Goal: Information Seeking & Learning: Learn about a topic

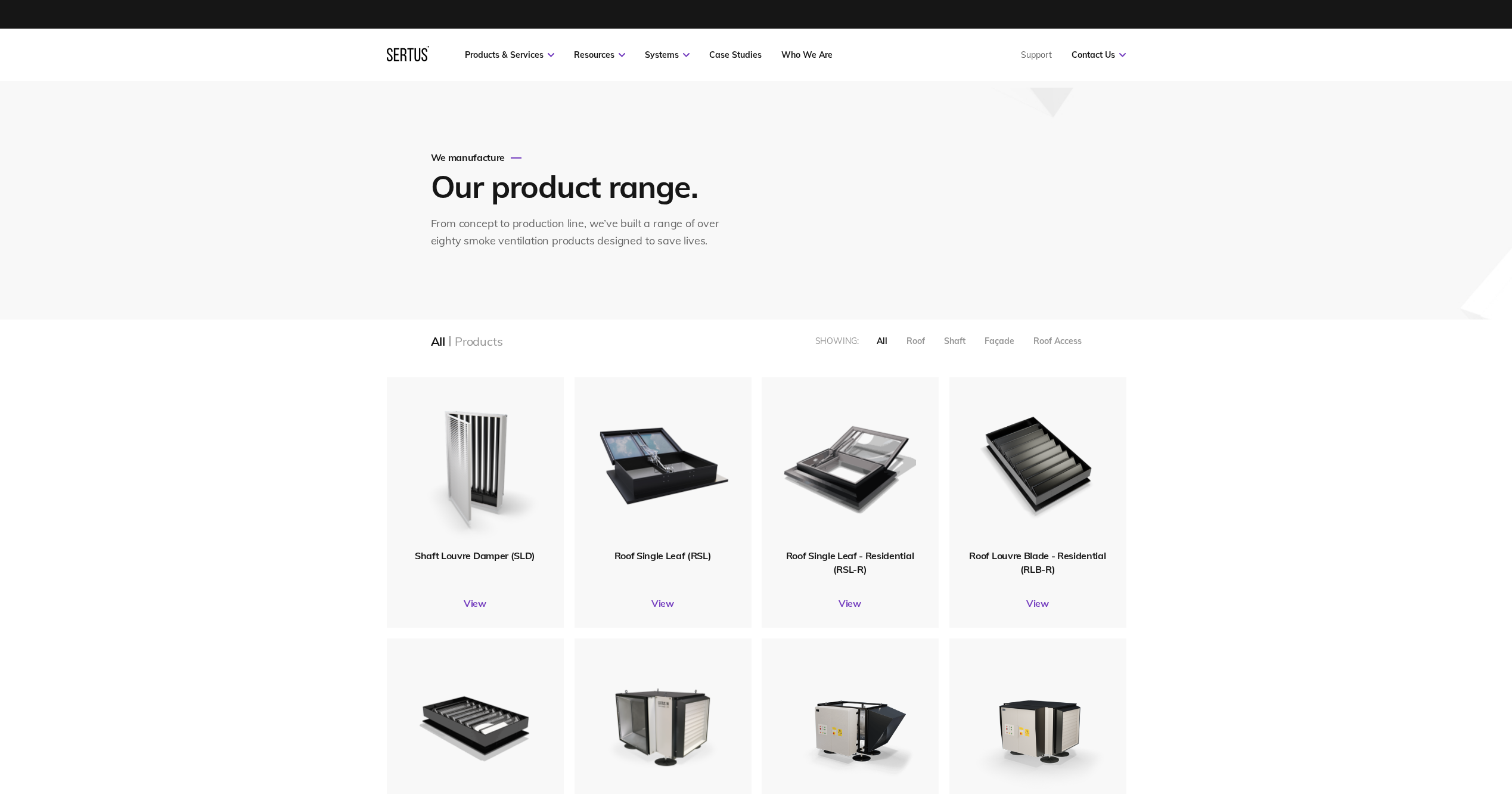
scroll to position [1575, 758]
click at [443, 546] on img at bounding box center [475, 463] width 136 height 167
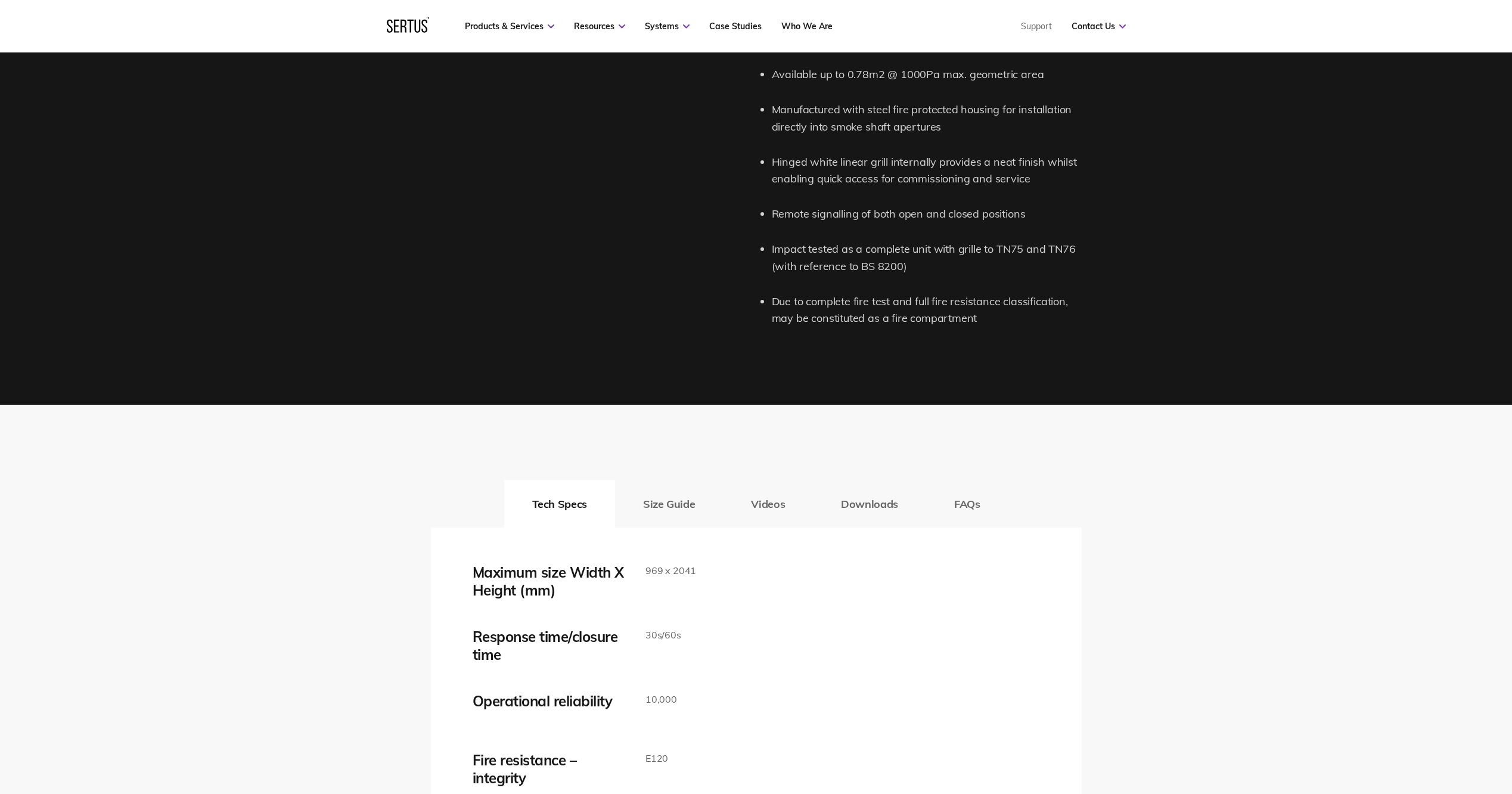
scroll to position [1848, 0]
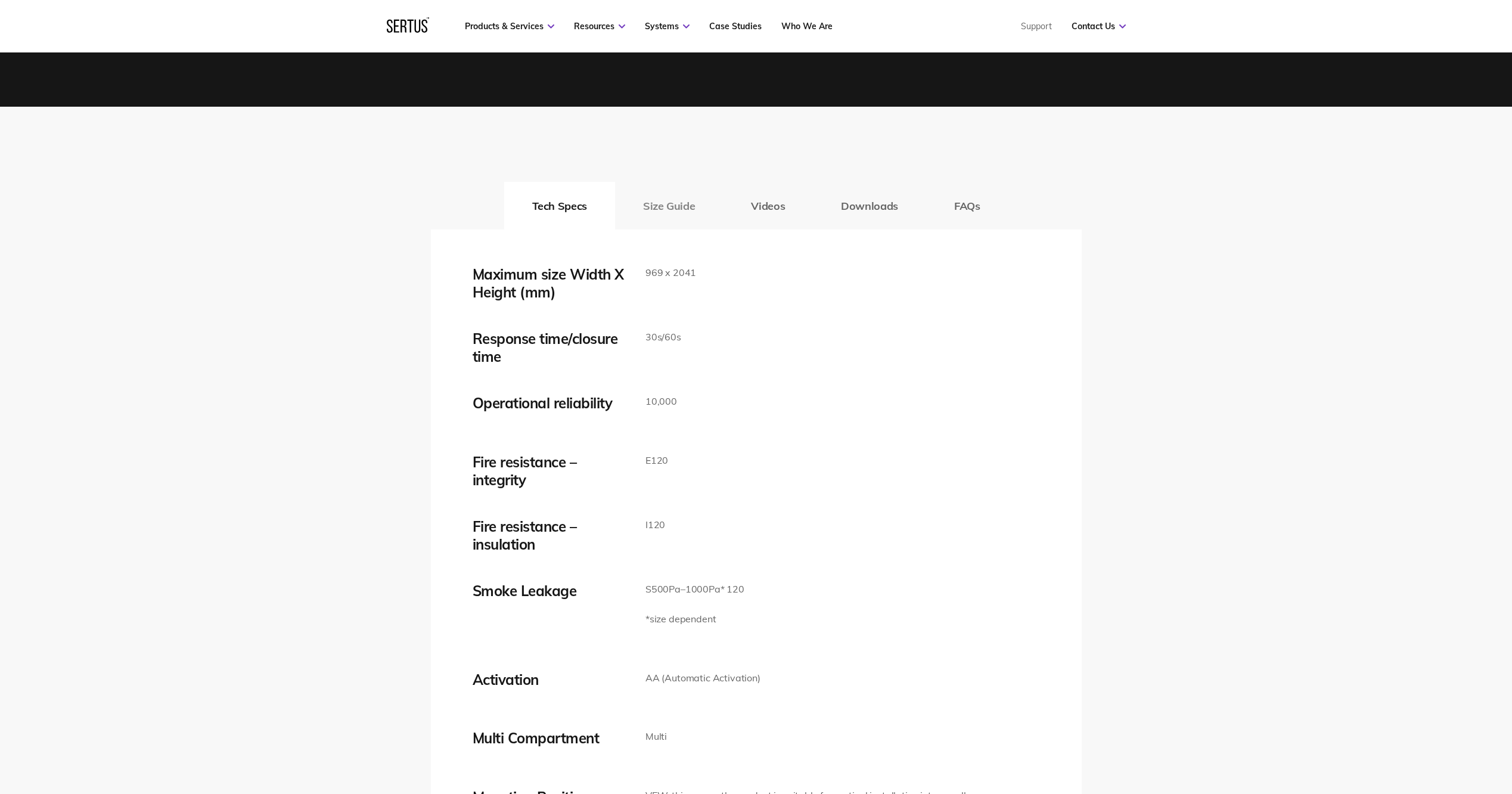
click at [675, 202] on button "Size Guide" at bounding box center [669, 206] width 108 height 48
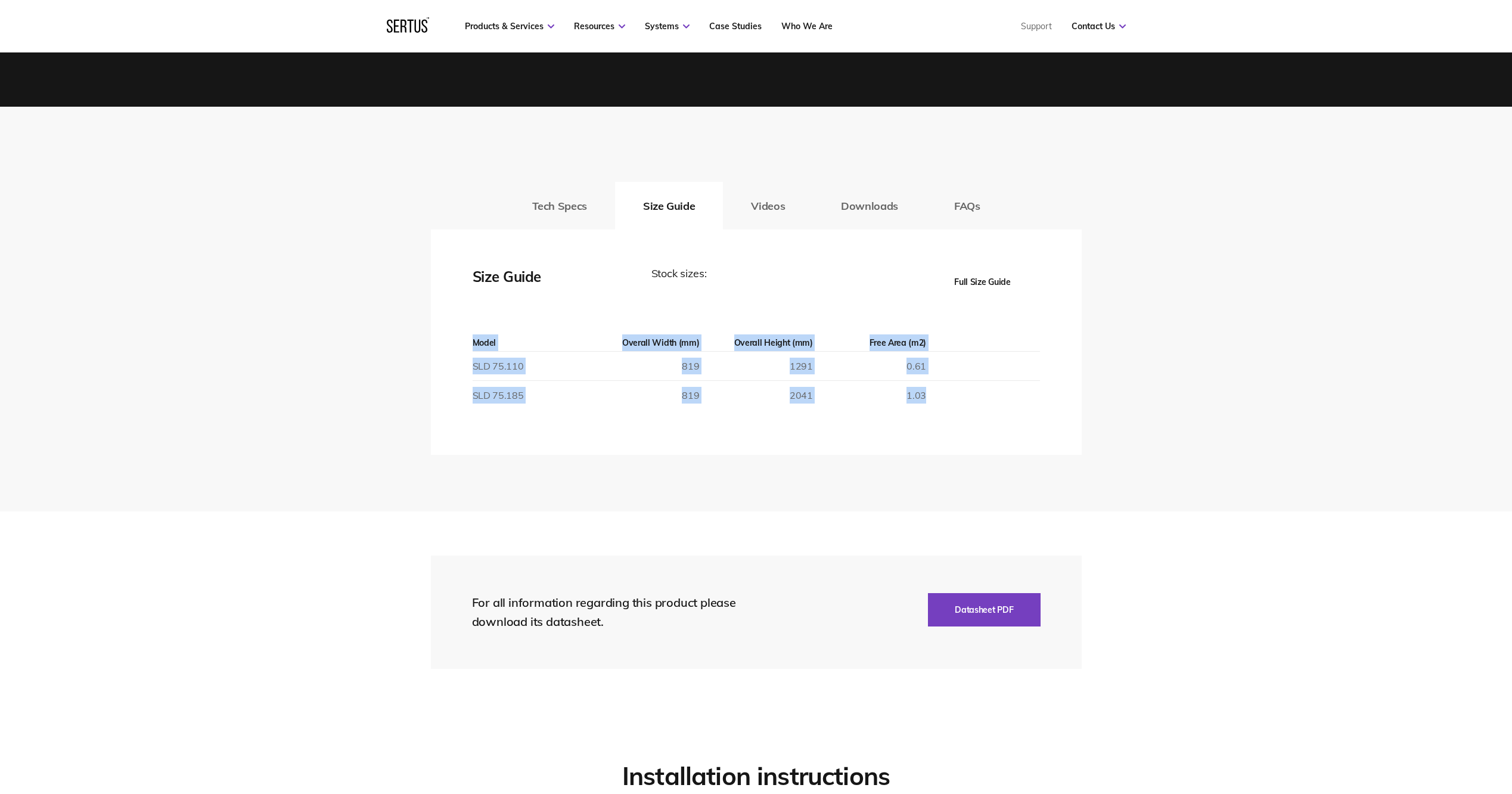
drag, startPoint x: 467, startPoint y: 395, endPoint x: 939, endPoint y: 396, distance: 472.0
click at [939, 396] on div "Maximum size Width X Height (mm) 969 x 2041 Response time/closure time 30s/60s …" at bounding box center [756, 342] width 651 height 225
click at [944, 395] on td at bounding box center [983, 396] width 114 height 29
click at [929, 392] on td at bounding box center [983, 396] width 114 height 29
drag, startPoint x: 929, startPoint y: 393, endPoint x: 910, endPoint y: 393, distance: 19.0
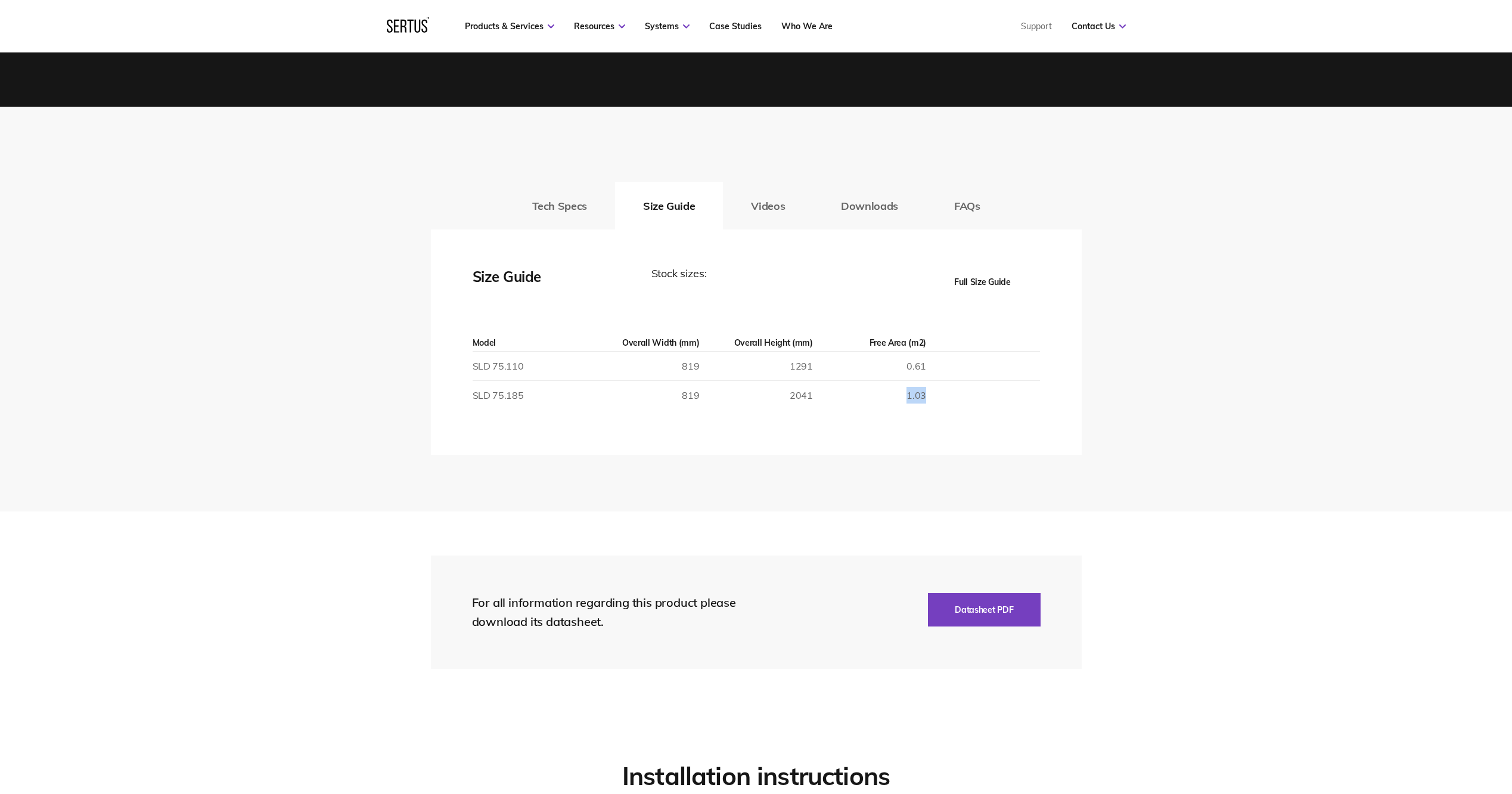
click at [910, 393] on tr "SLD 75.185 819 2041 1.03" at bounding box center [756, 396] width 568 height 29
click at [506, 399] on td "SLD 75.185" at bounding box center [529, 396] width 114 height 29
click at [1352, 384] on div "Tech Specs Size Guide Videos Downloads FAQs Maximum size Width X Height (mm) 96…" at bounding box center [756, 309] width 1512 height 405
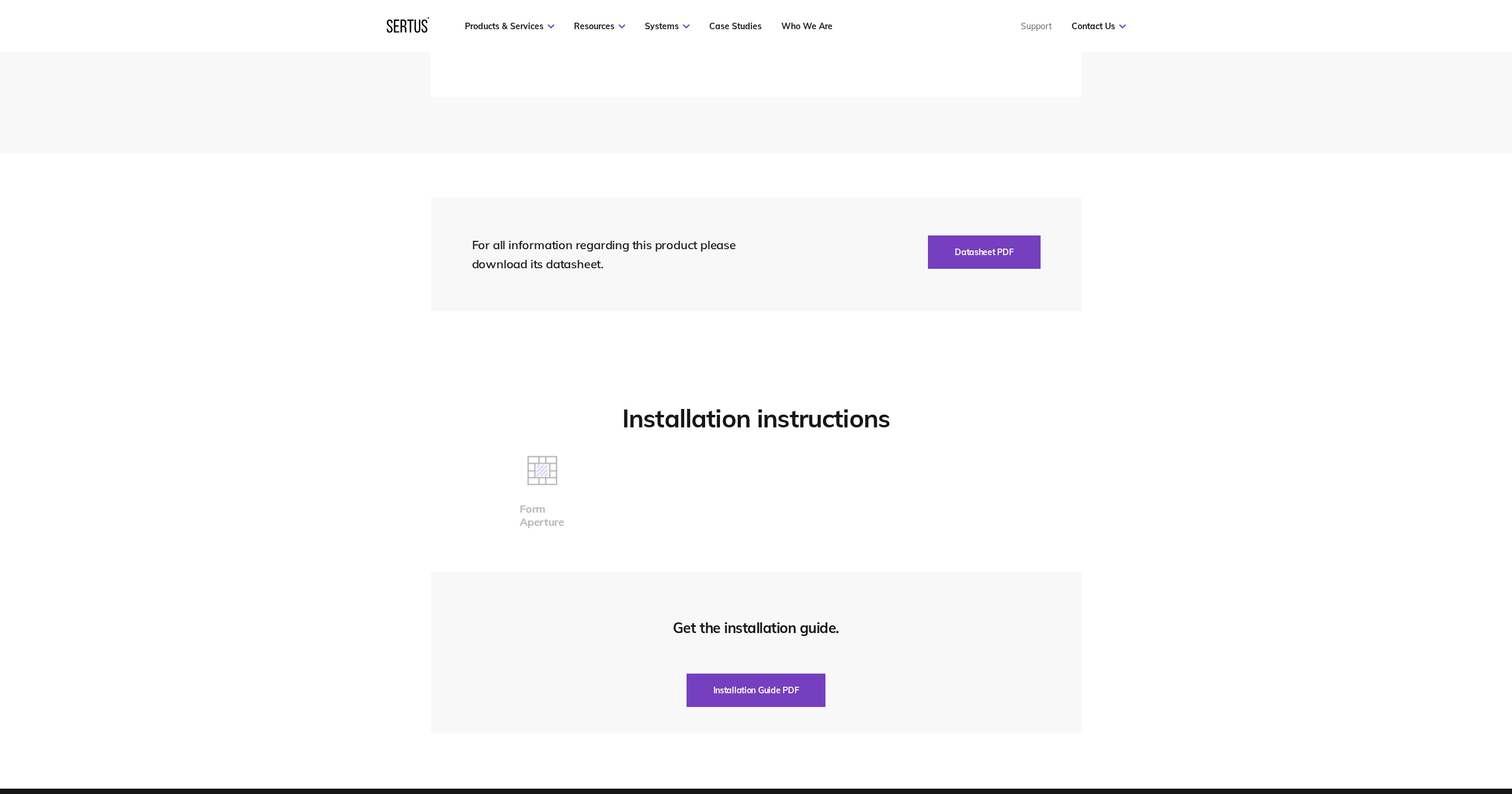
scroll to position [2265, 0]
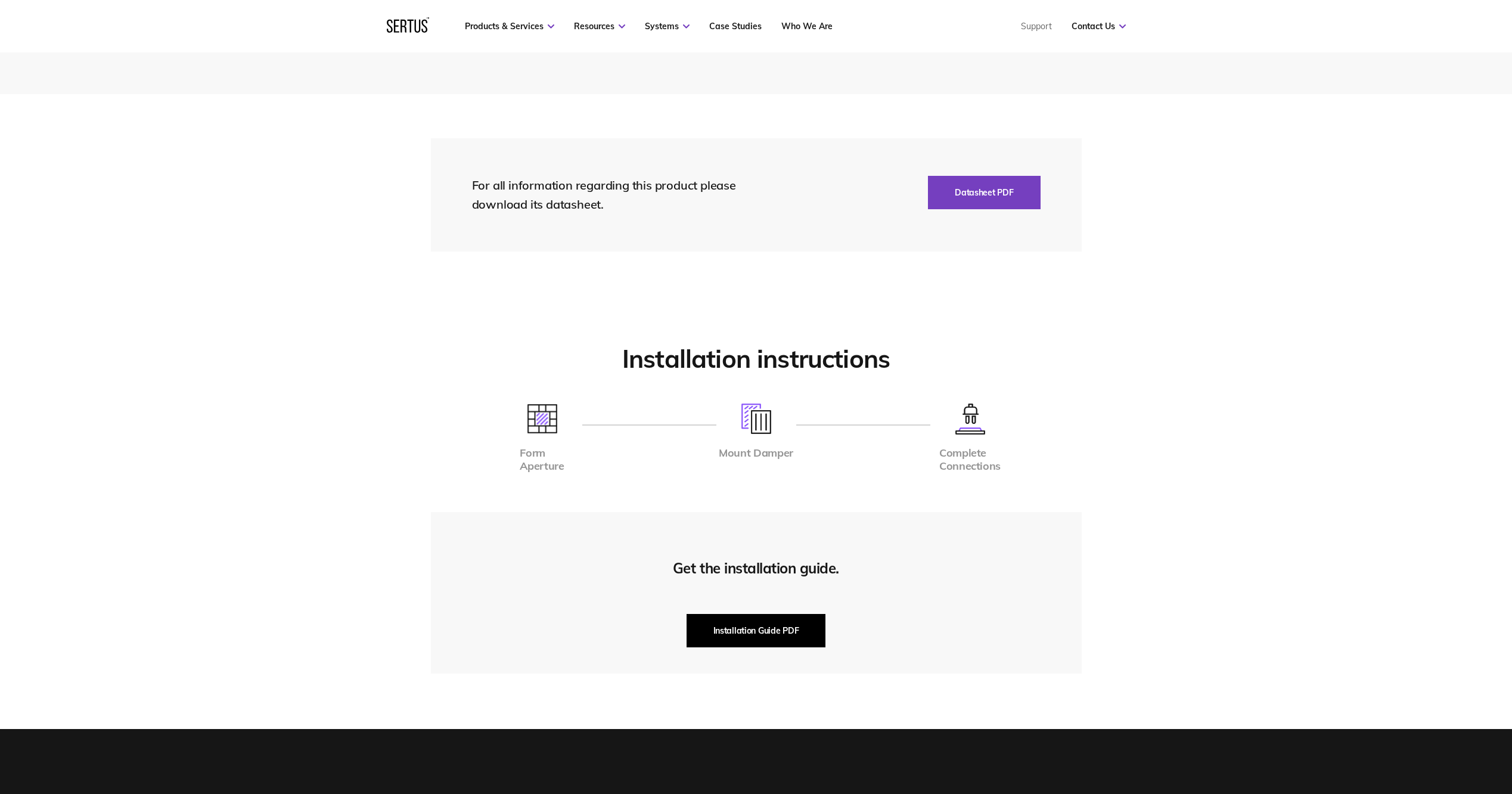
click at [750, 624] on button "Installation Guide PDF" at bounding box center [756, 630] width 140 height 33
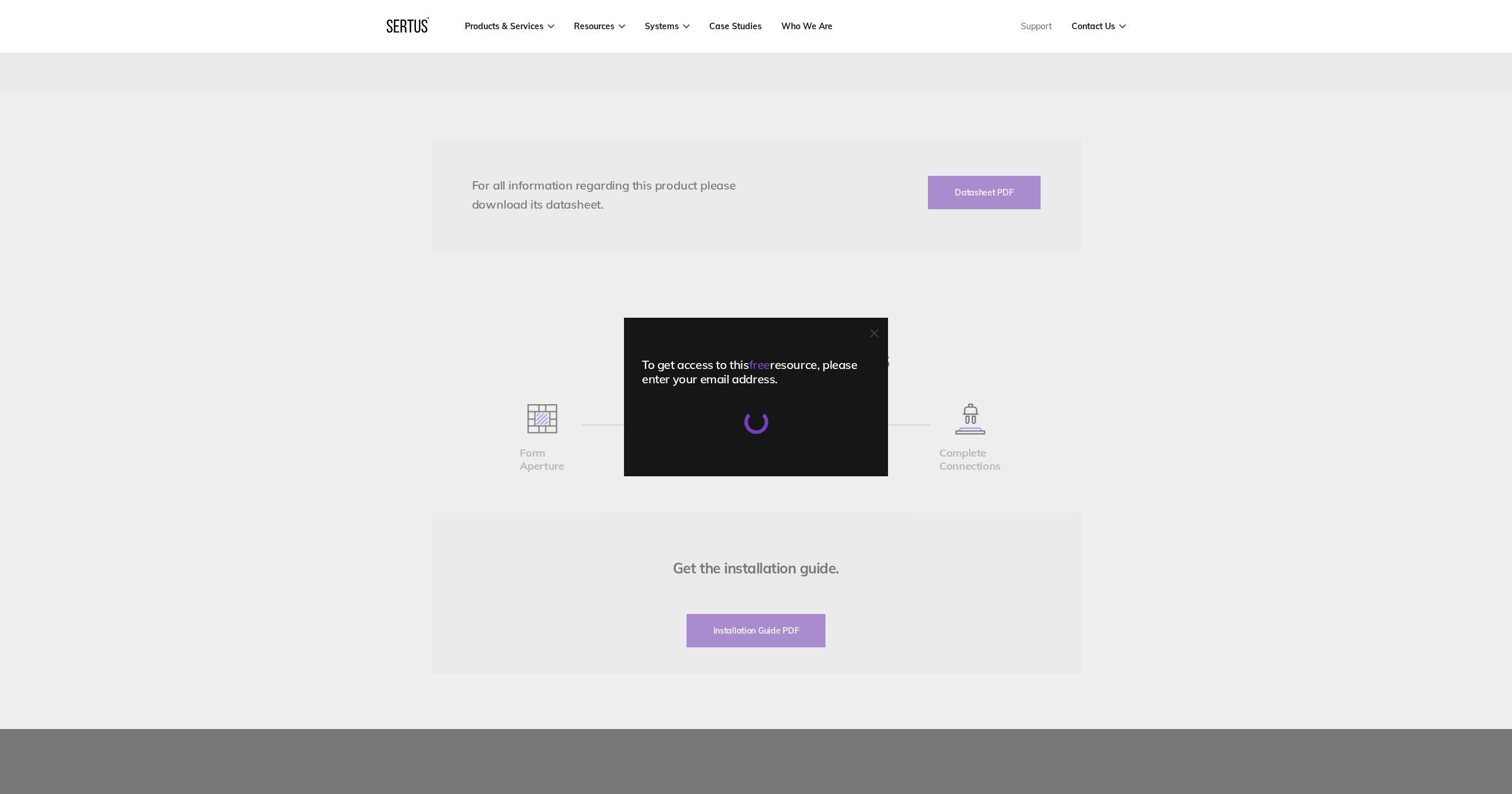
click at [877, 331] on icon at bounding box center [875, 333] width 8 height 8
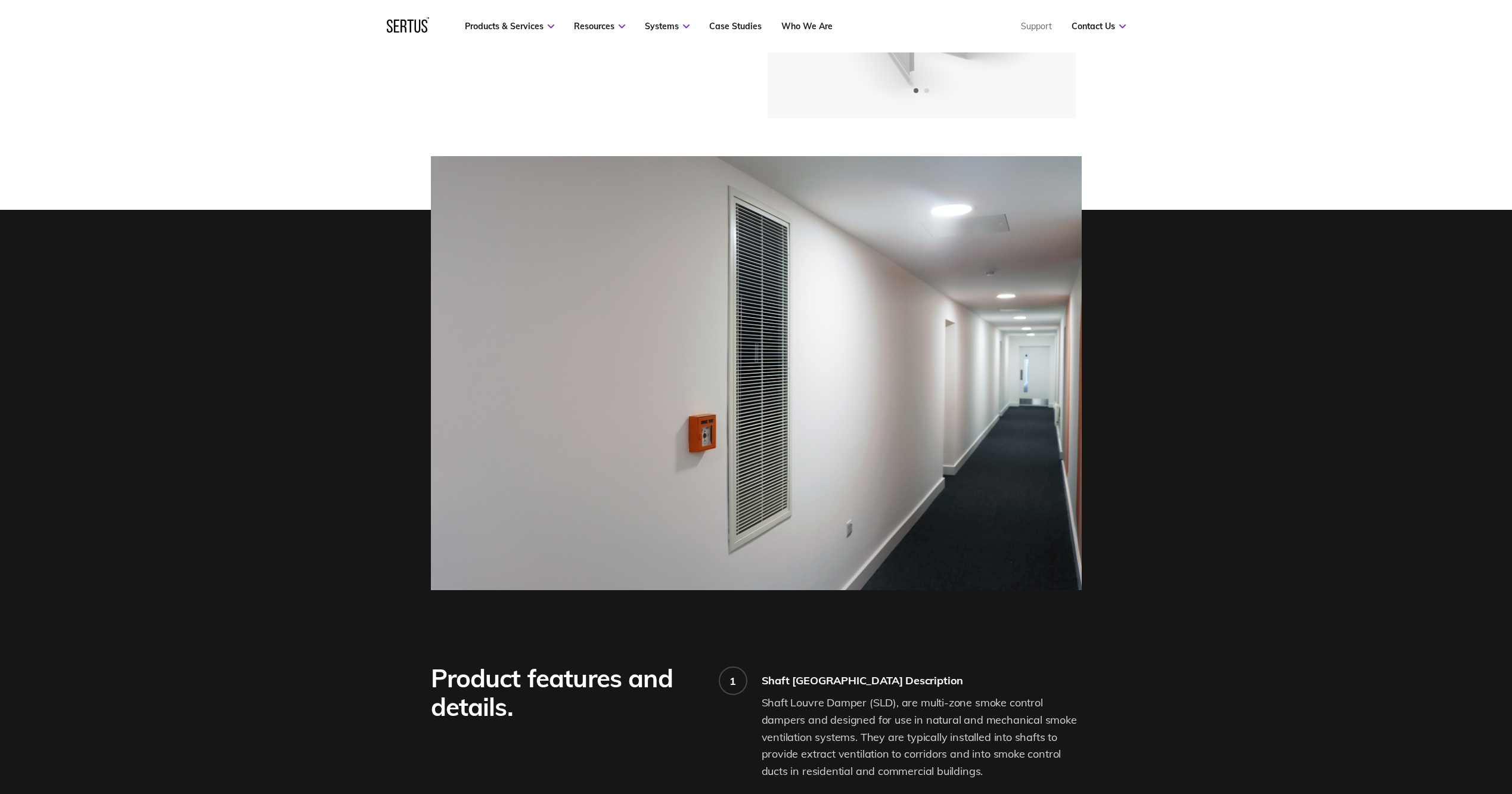
scroll to position [239, 0]
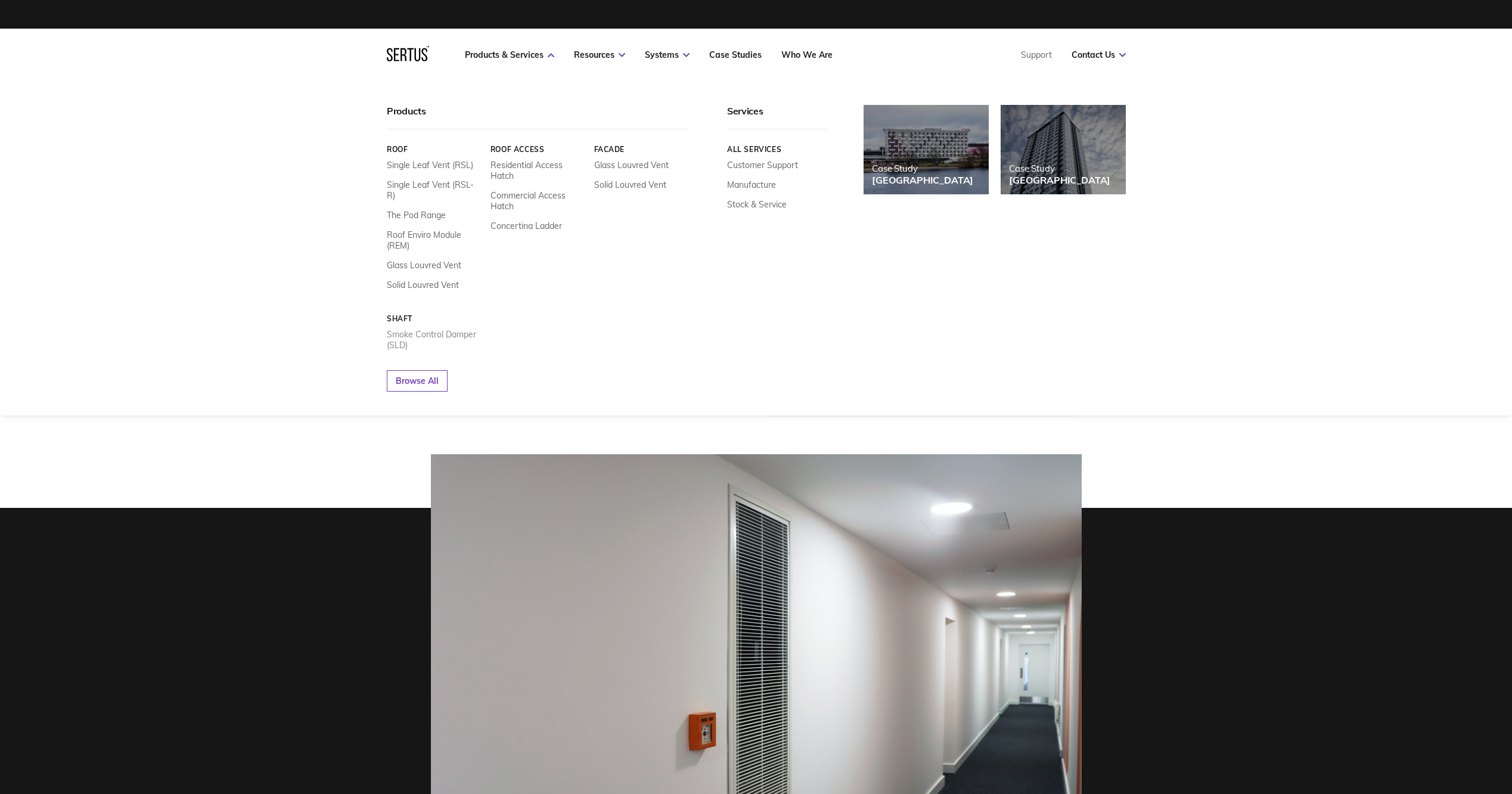
click at [422, 329] on link "Smoke Control Damper (SLD)" at bounding box center [434, 339] width 95 height 21
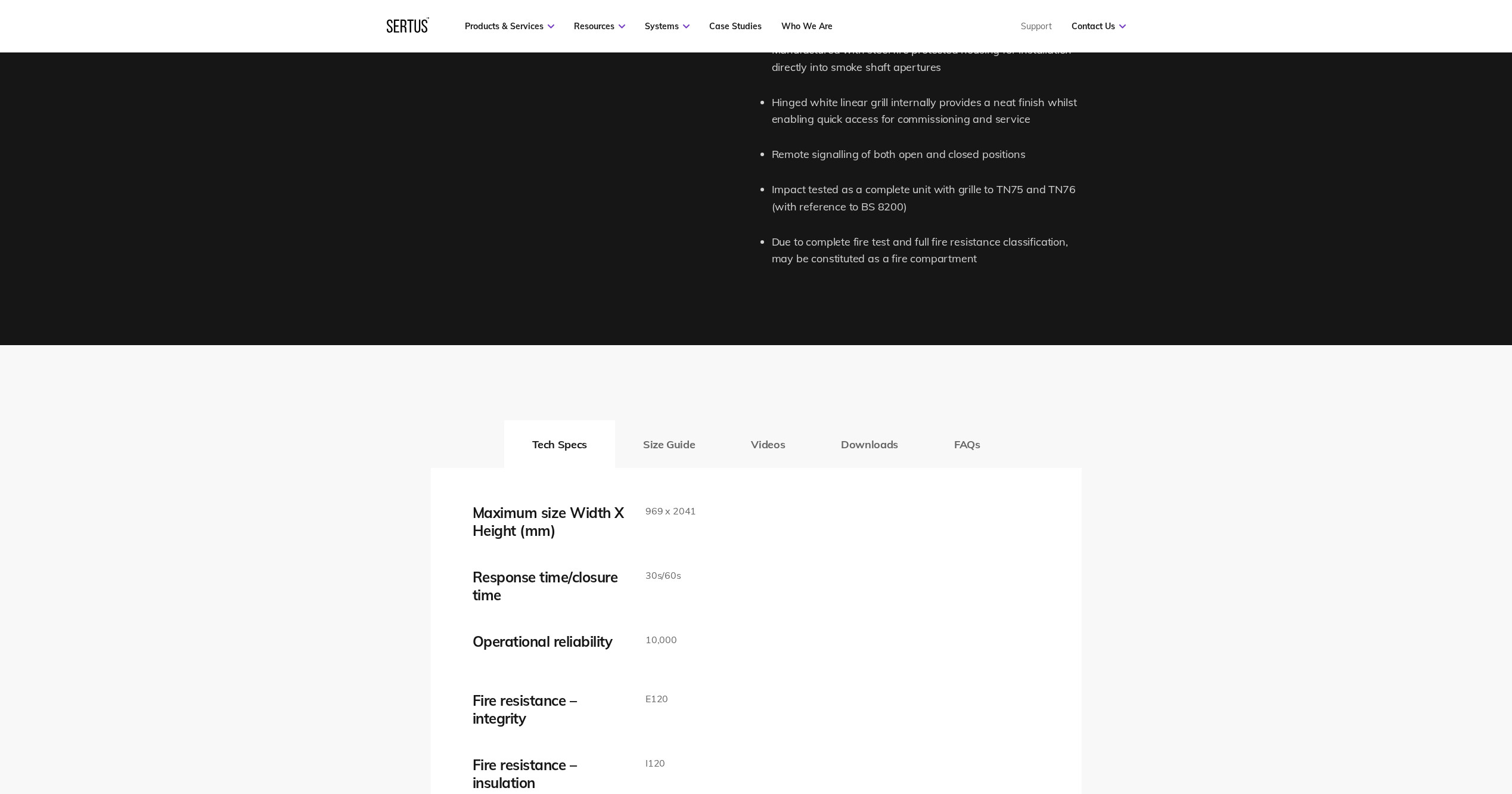
scroll to position [1669, 0]
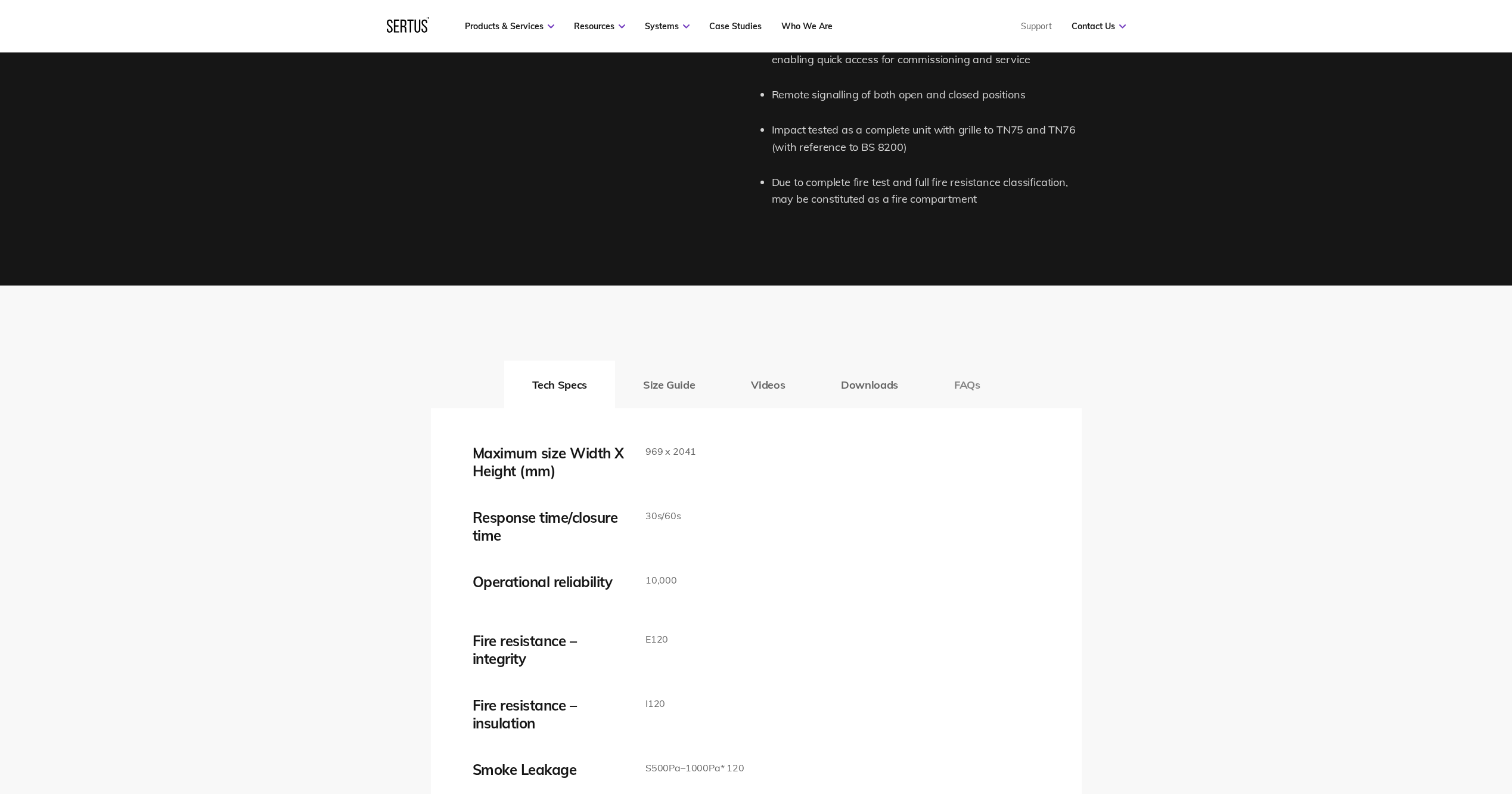
click at [952, 380] on button "FAQs" at bounding box center [968, 384] width 83 height 48
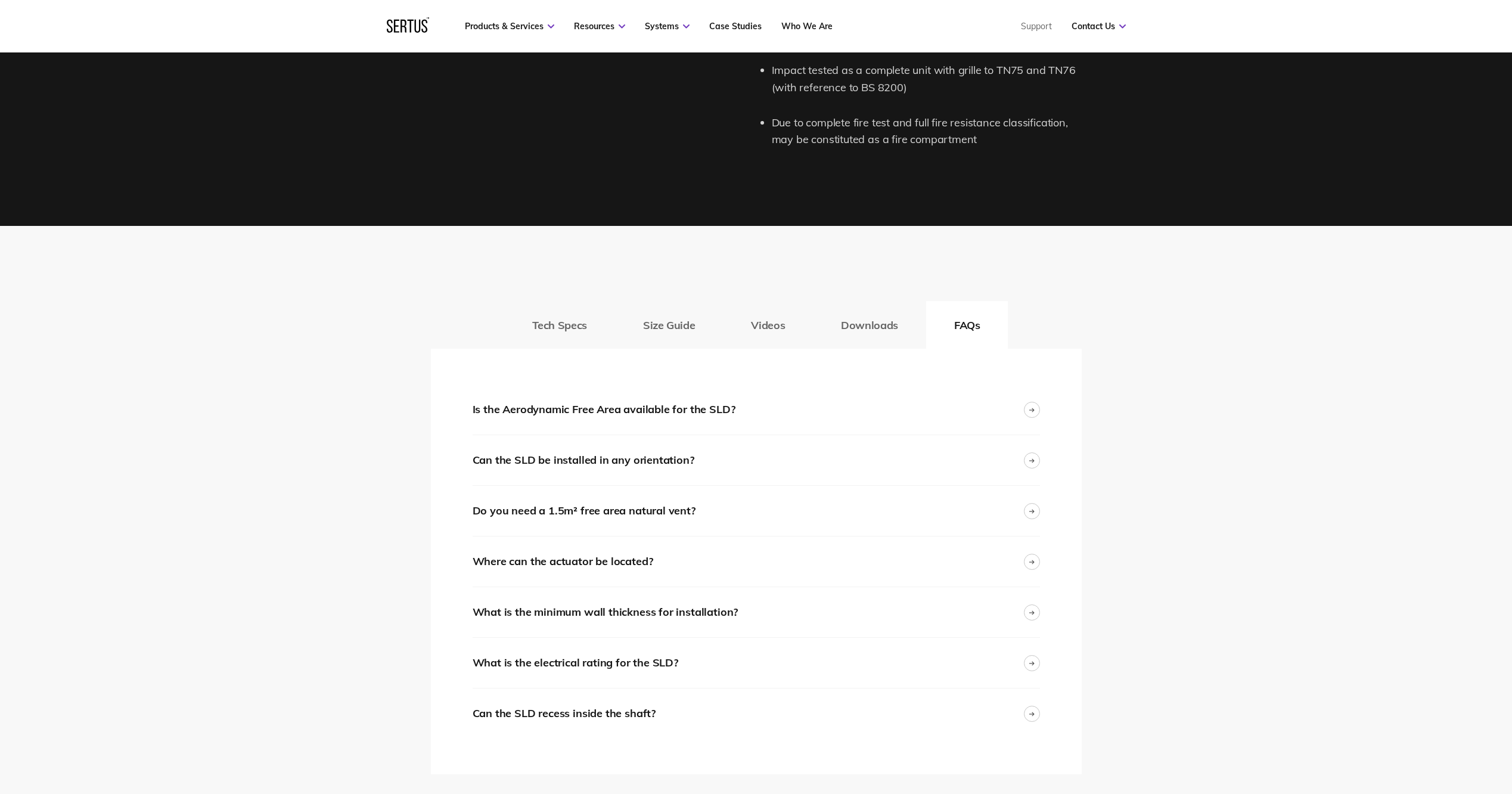
scroll to position [1788, 0]
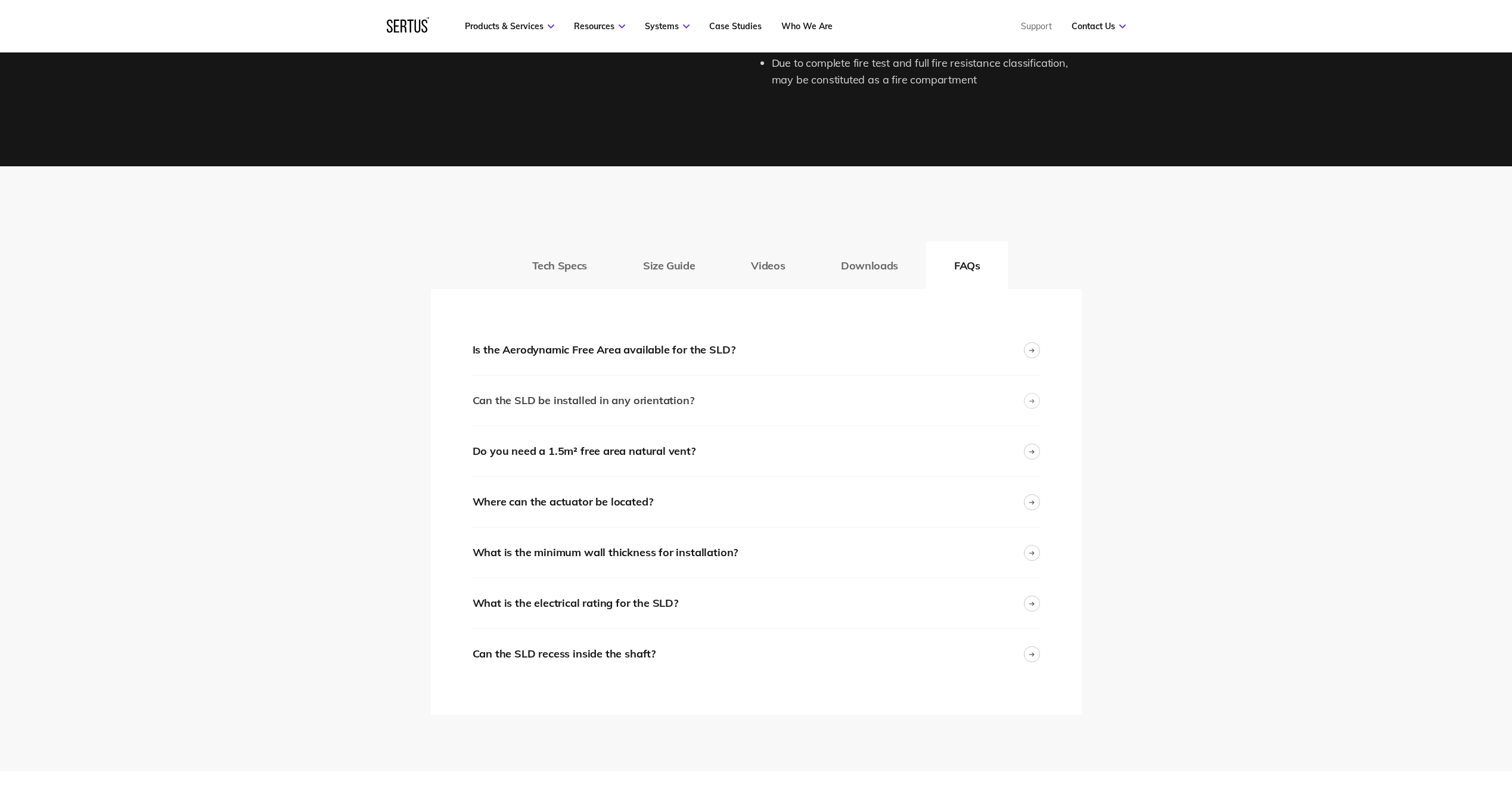
click at [693, 395] on div "Can the SLD be installed in any orientation?" at bounding box center [756, 401] width 568 height 50
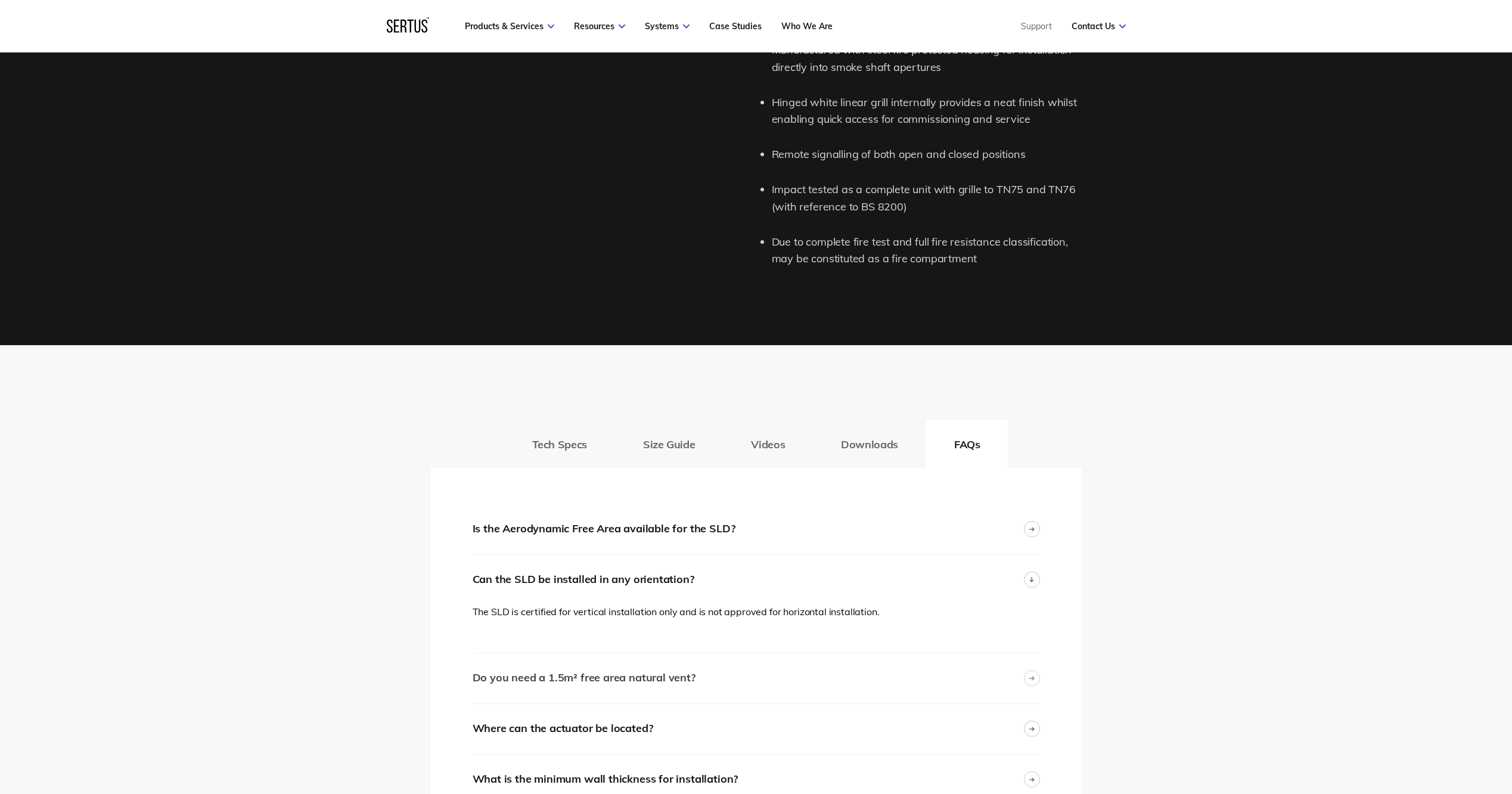
scroll to position [1908, 0]
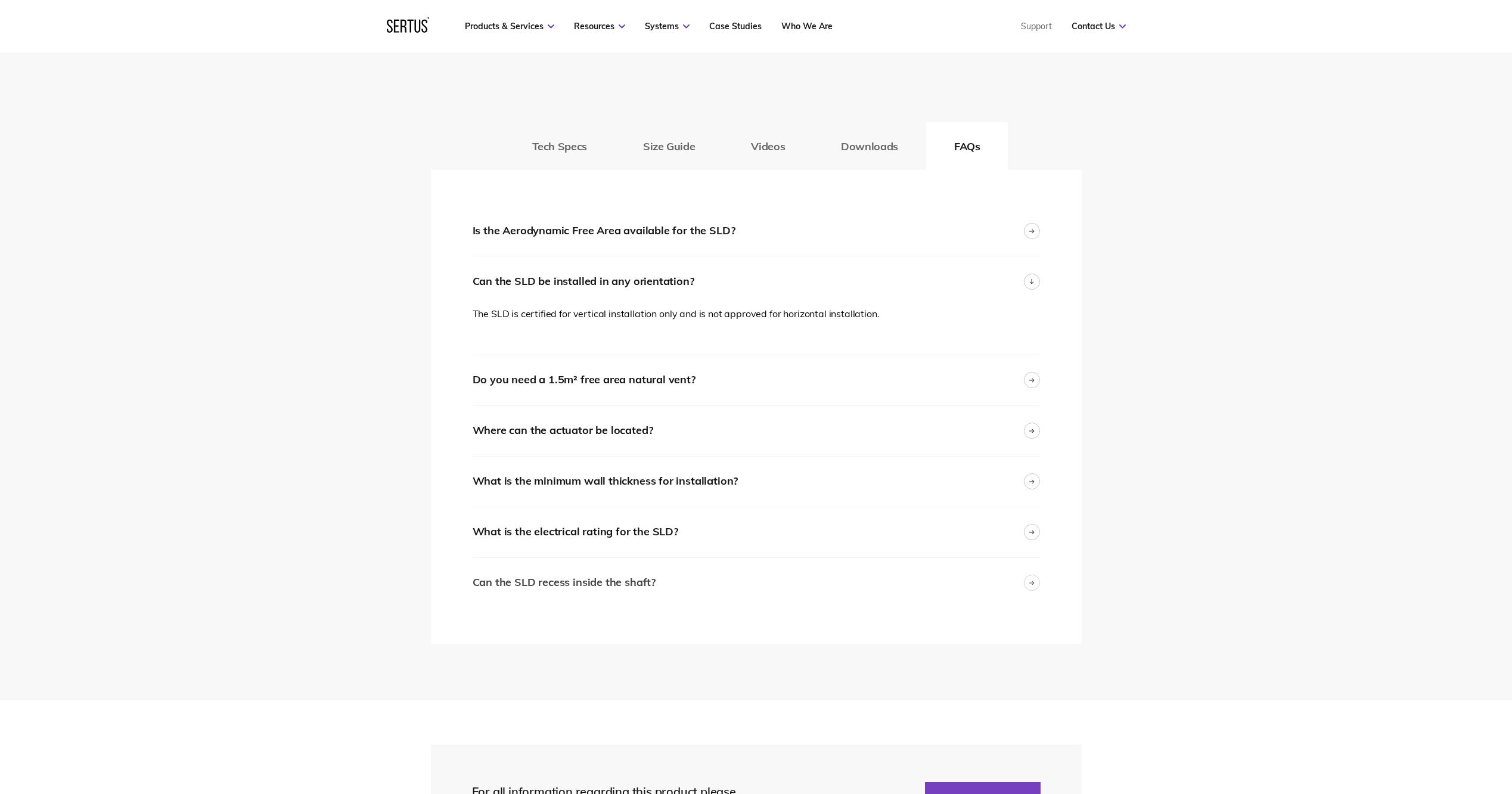
click at [602, 581] on div "Can the SLD recess inside the shaft?" at bounding box center [564, 583] width 183 height 17
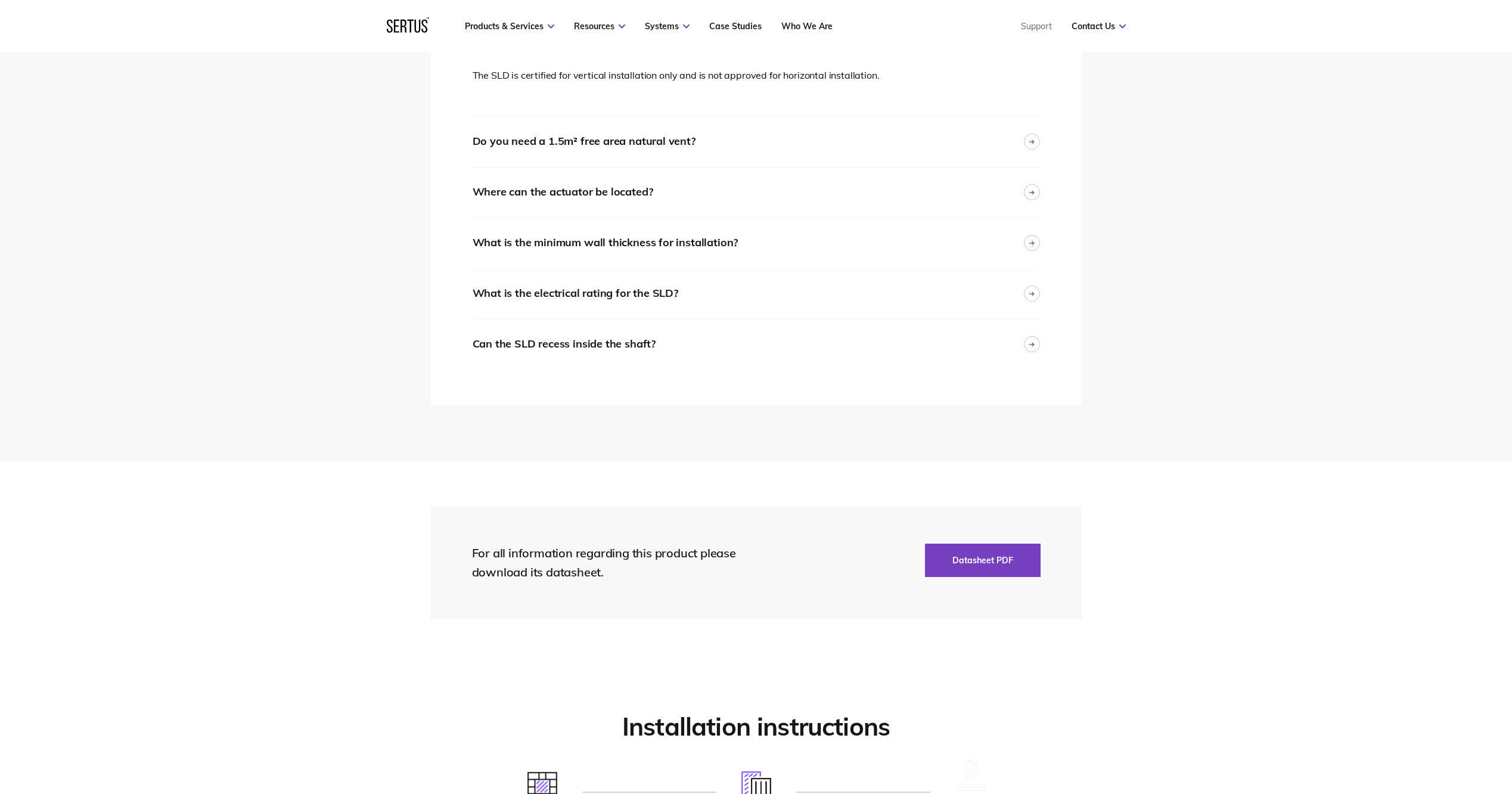
scroll to position [2444, 0]
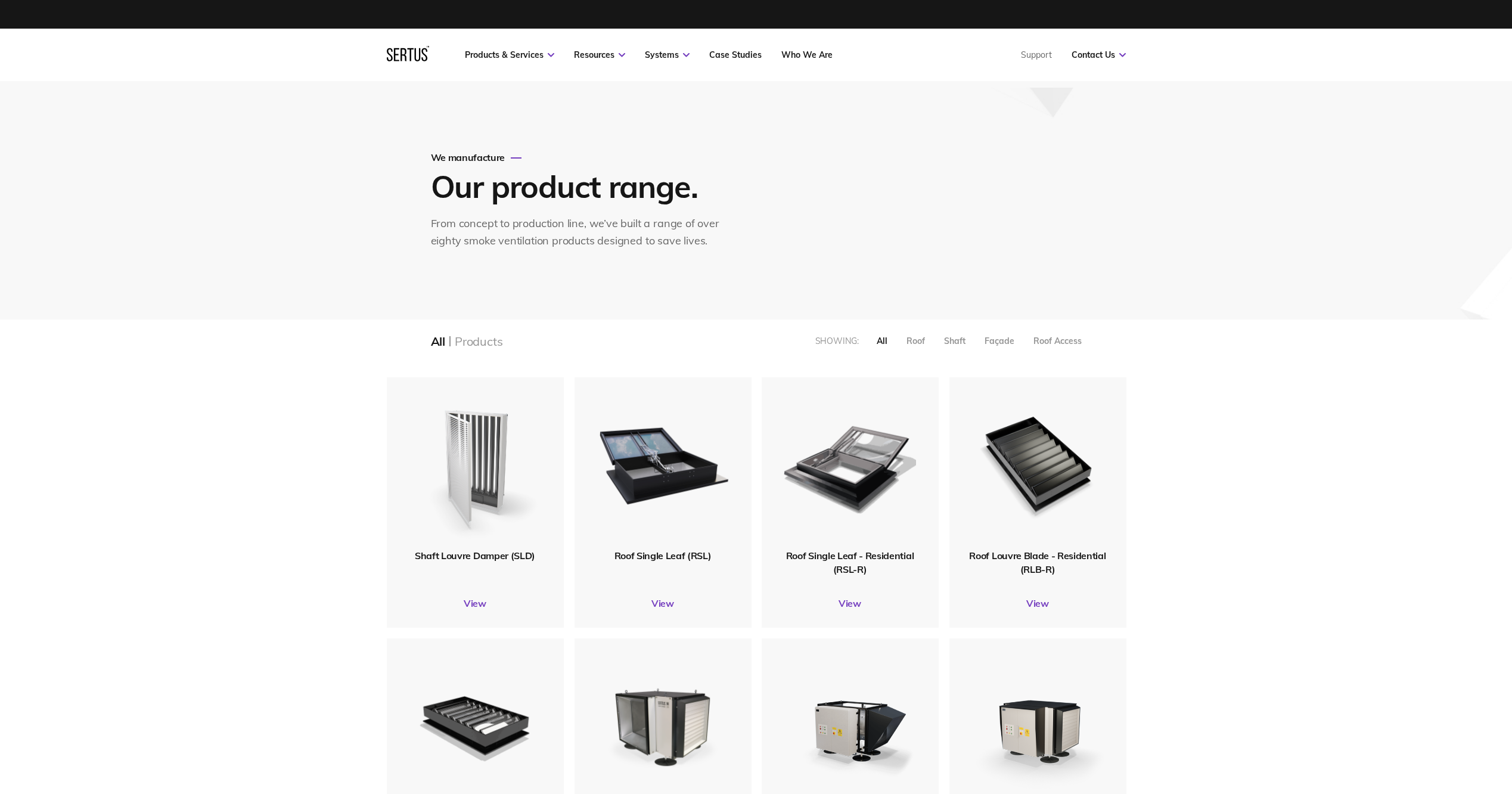
click at [506, 475] on img at bounding box center [475, 463] width 135 height 165
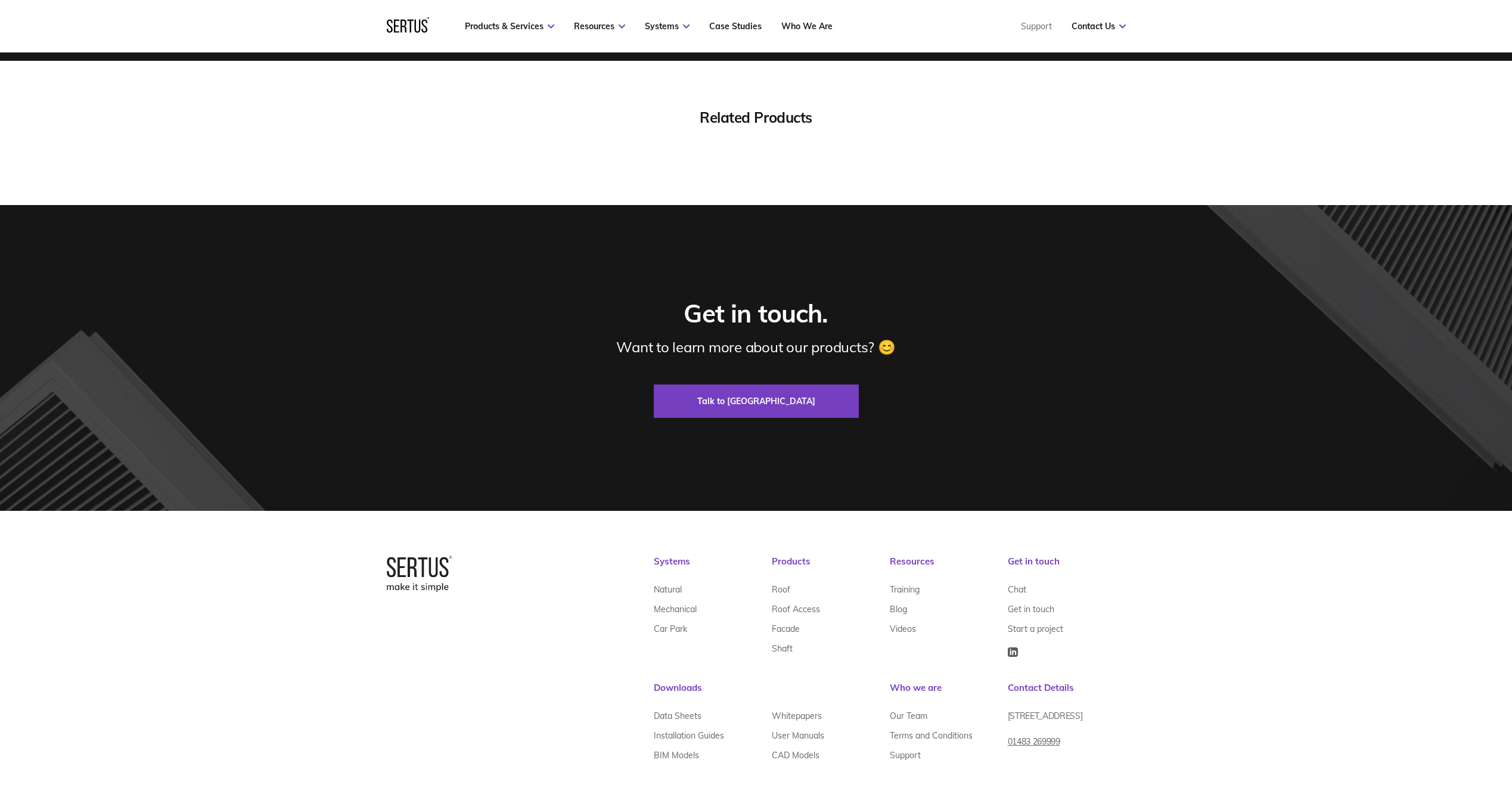
scroll to position [3918, 0]
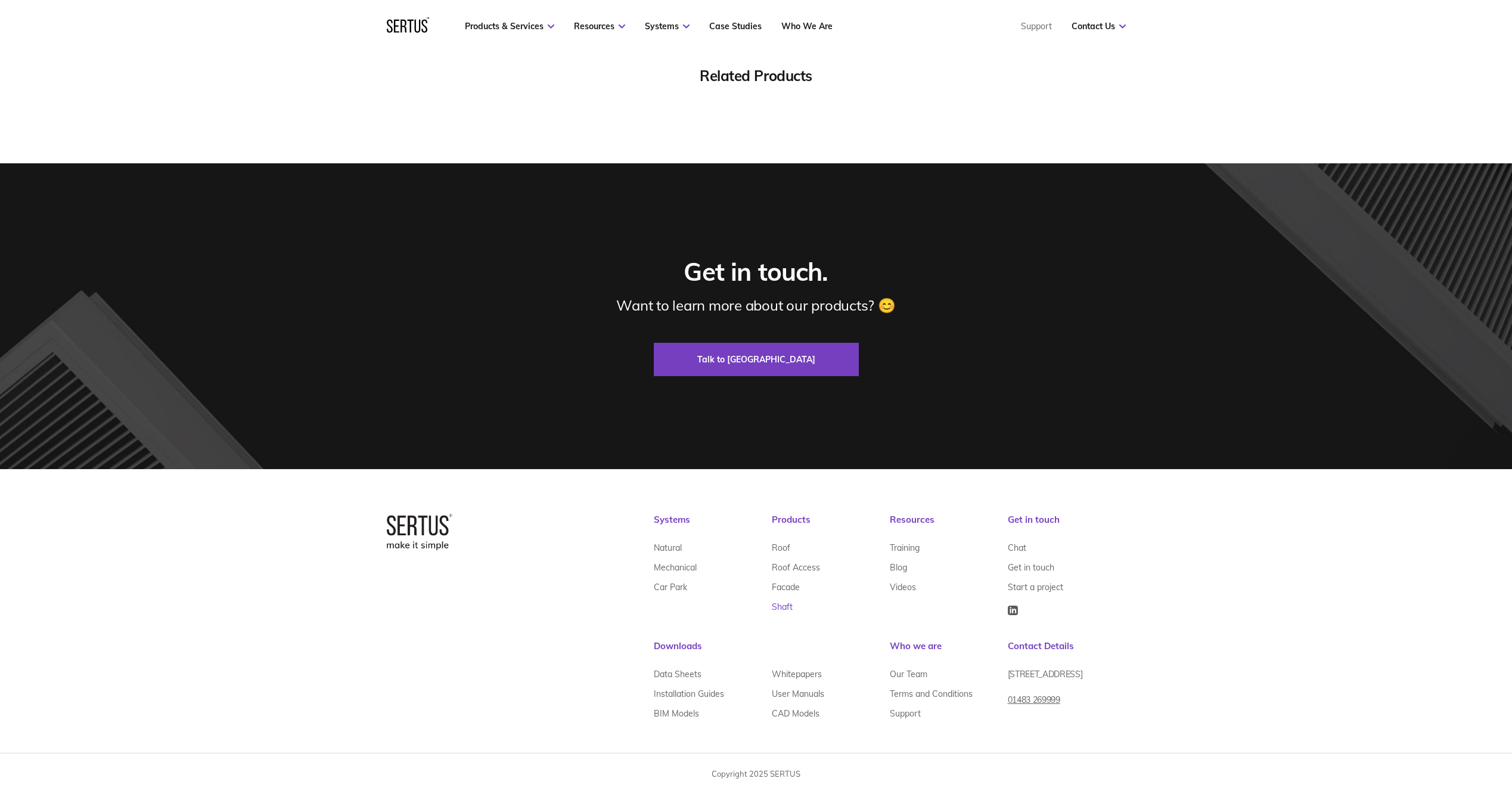
click at [784, 609] on link "Shaft" at bounding box center [782, 606] width 21 height 19
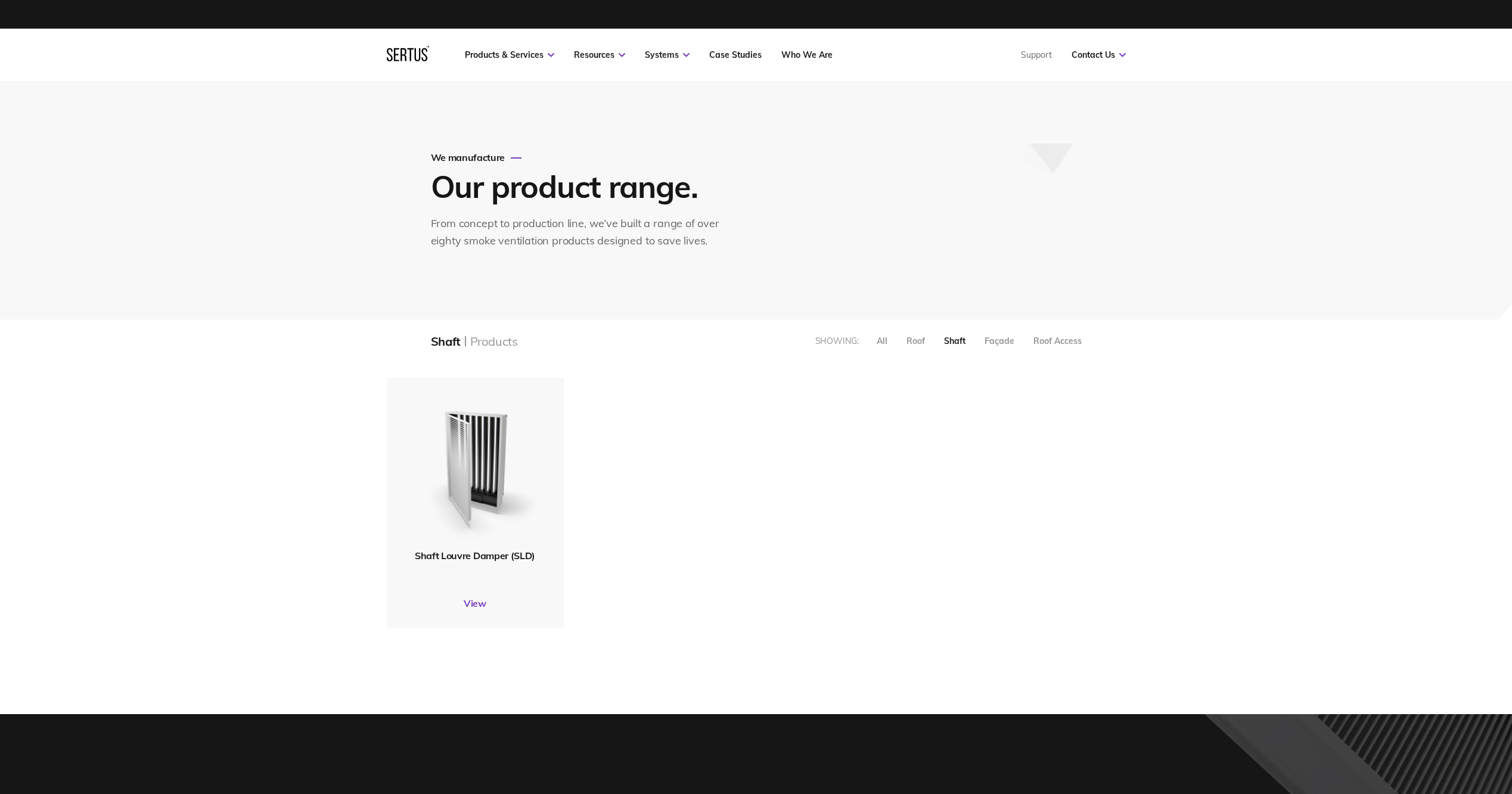
scroll to position [6, 6]
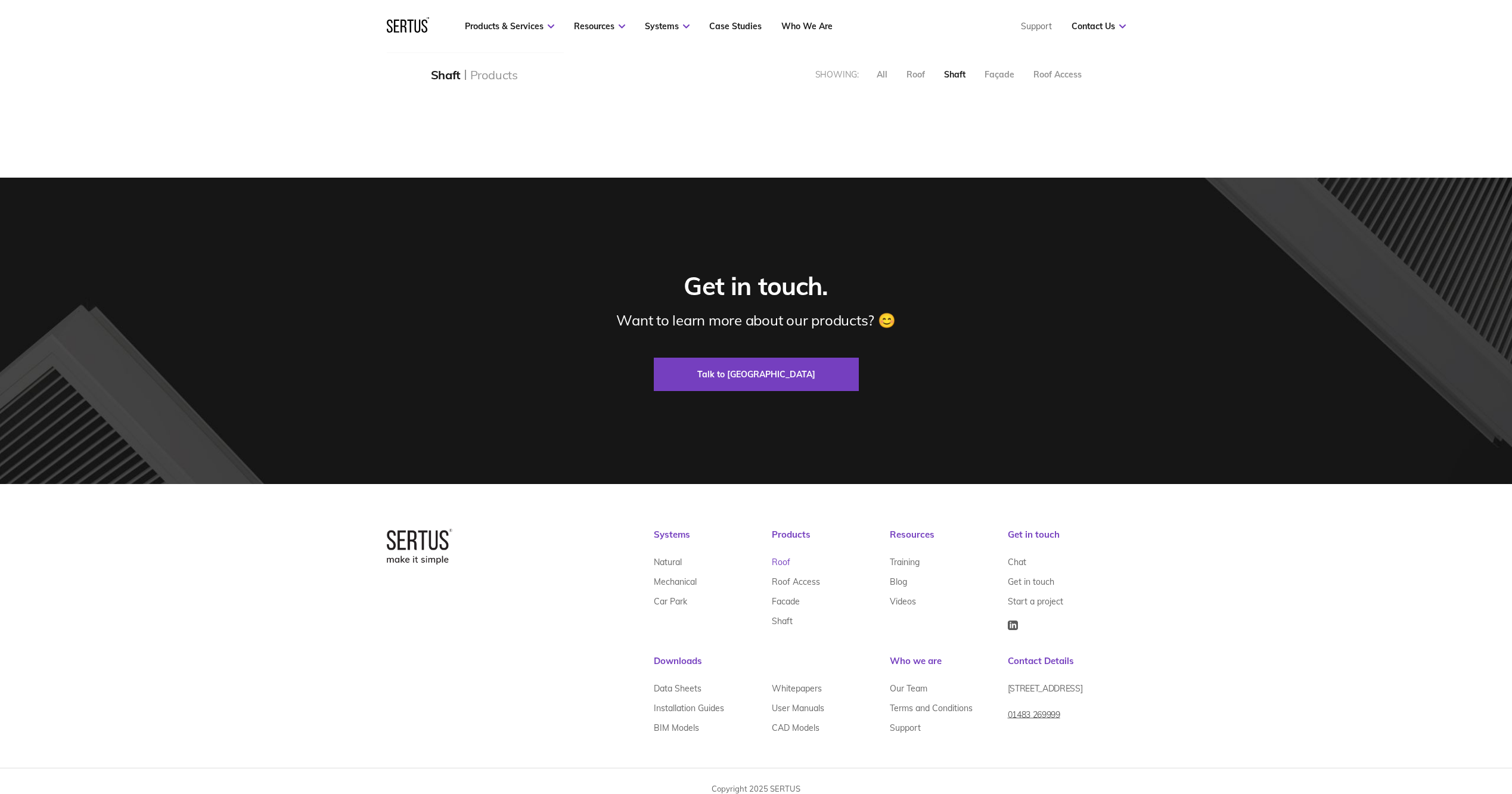
click at [788, 565] on link "Roof" at bounding box center [781, 562] width 18 height 19
